Goal: Task Accomplishment & Management: Manage account settings

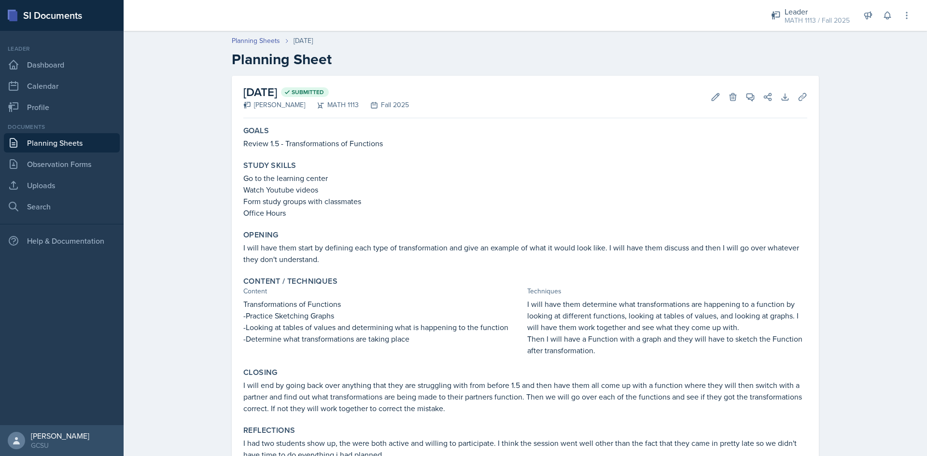
scroll to position [43, 0]
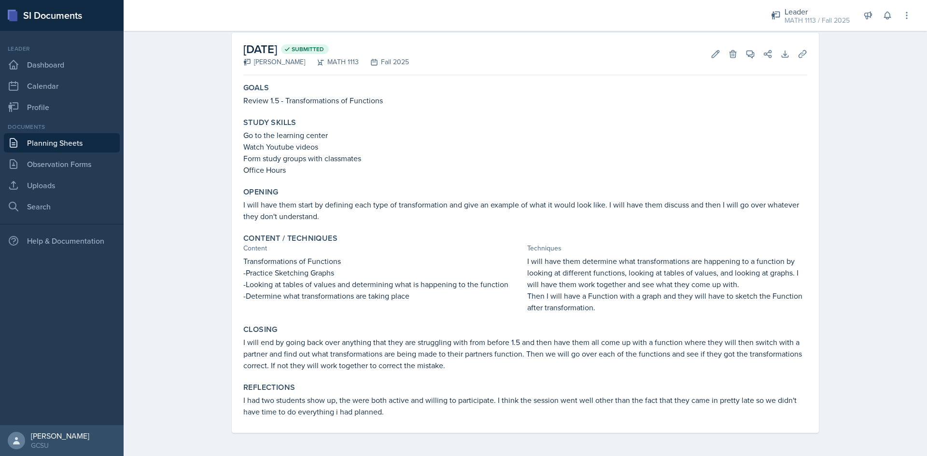
click at [78, 144] on link "Planning Sheets" at bounding box center [62, 142] width 116 height 19
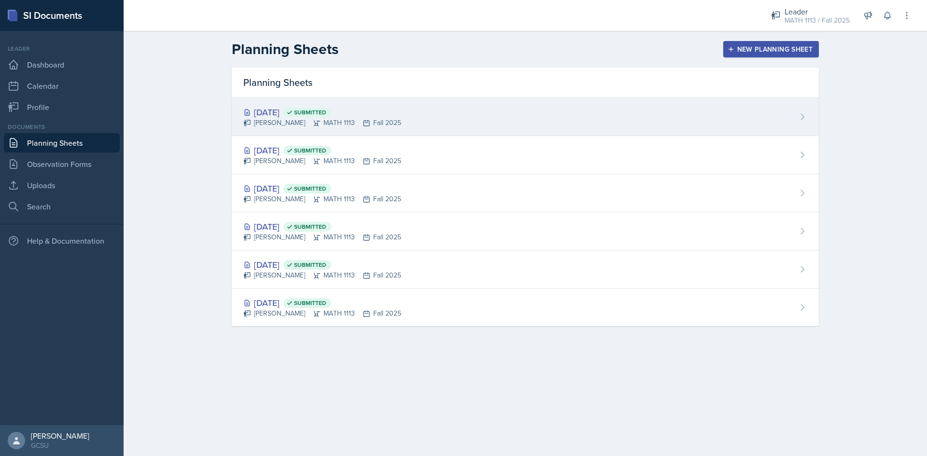
click at [379, 98] on div "Planning Sheets" at bounding box center [525, 83] width 587 height 30
click at [383, 112] on div "[DATE] Submitted" at bounding box center [322, 112] width 158 height 13
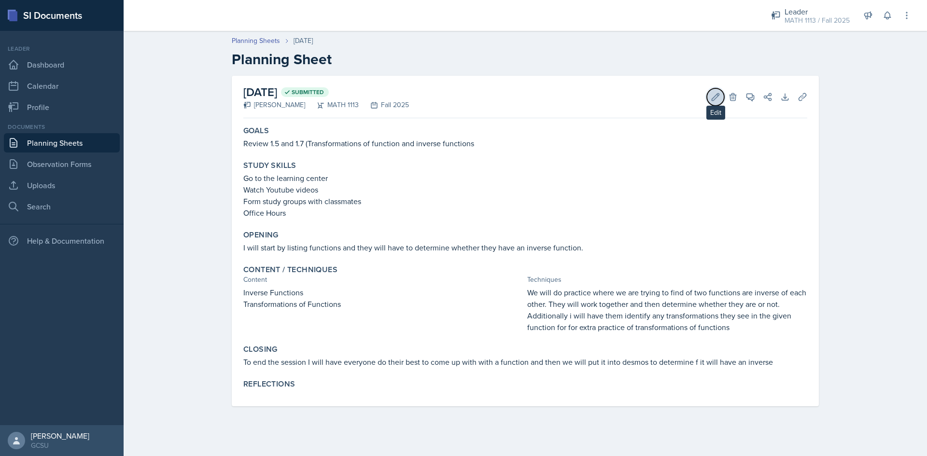
click at [720, 93] on icon at bounding box center [716, 97] width 10 height 10
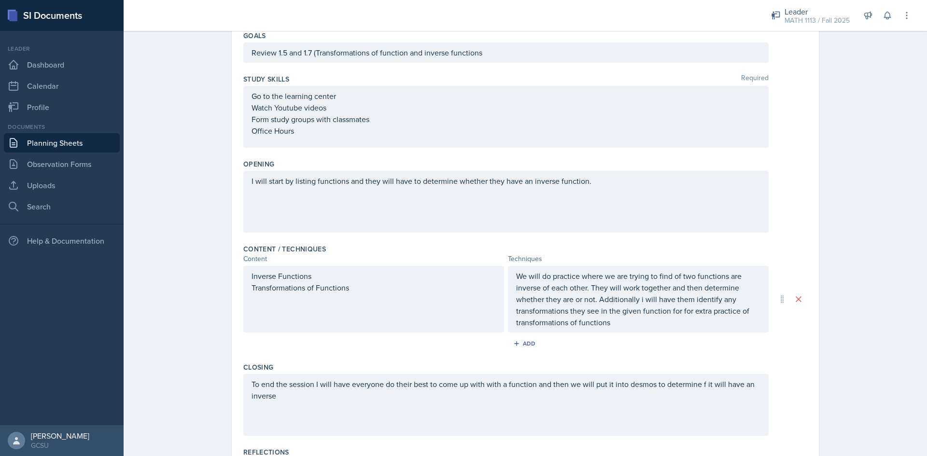
scroll to position [204, 0]
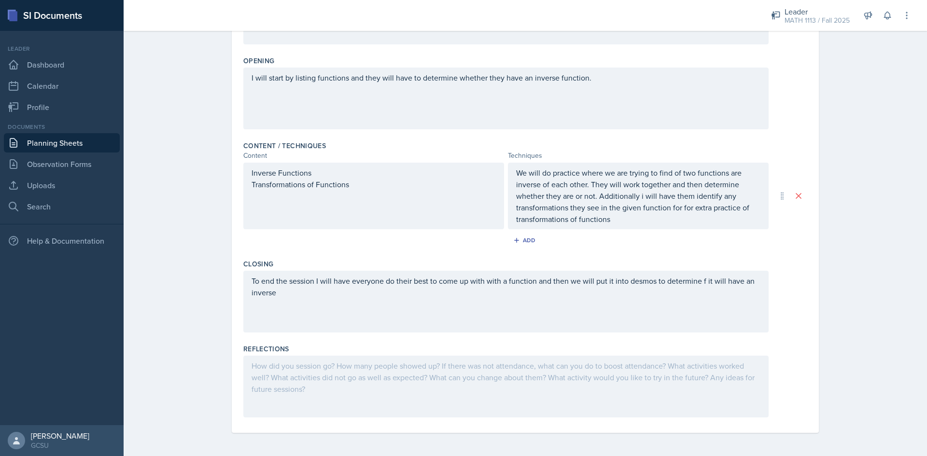
click at [391, 375] on div at bounding box center [506, 387] width 526 height 62
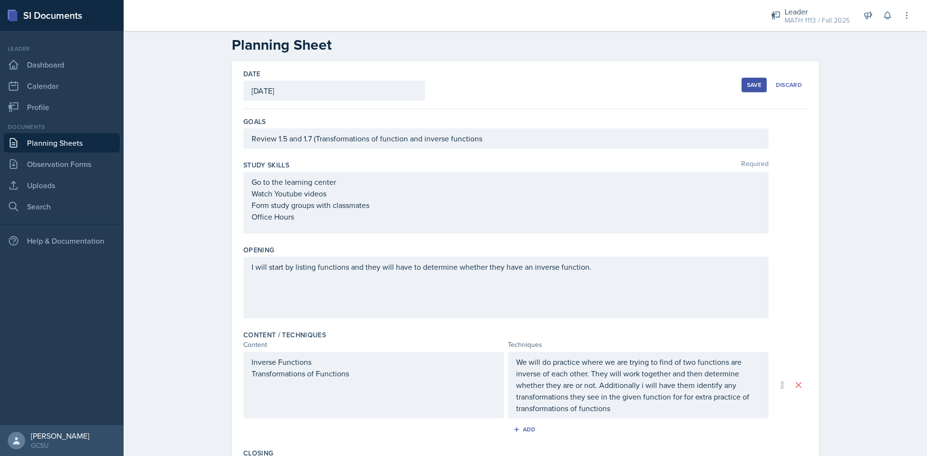
scroll to position [11, 0]
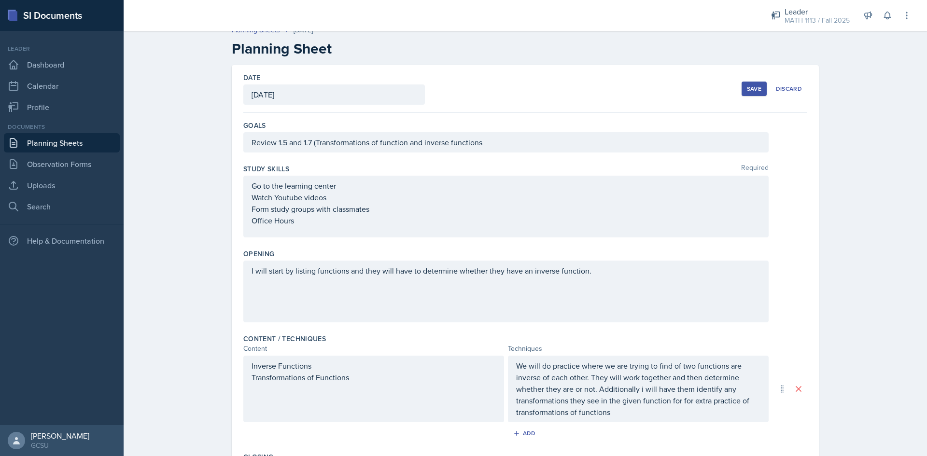
click at [750, 88] on div "Save" at bounding box center [754, 89] width 14 height 8
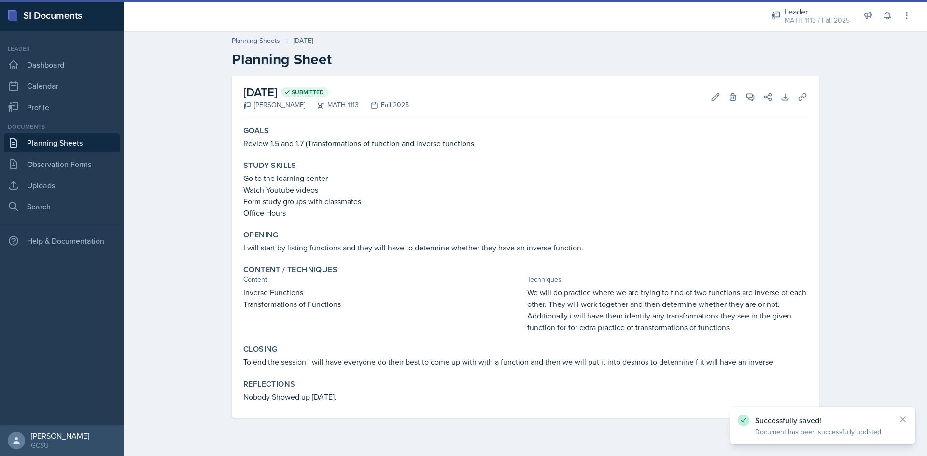
scroll to position [0, 0]
